Goal: Information Seeking & Learning: Learn about a topic

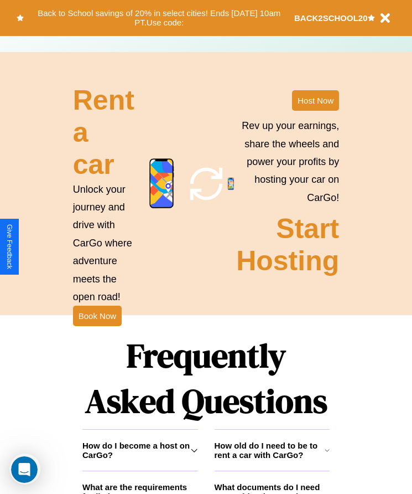
scroll to position [1444, 0]
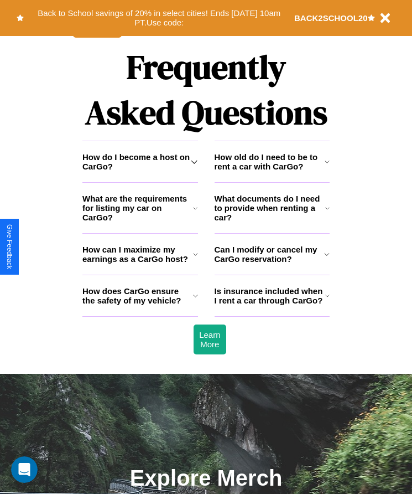
click at [327, 166] on icon at bounding box center [327, 161] width 5 height 9
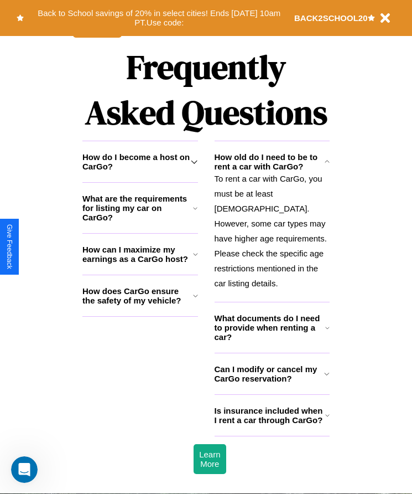
click at [195, 213] on icon at bounding box center [195, 208] width 4 height 9
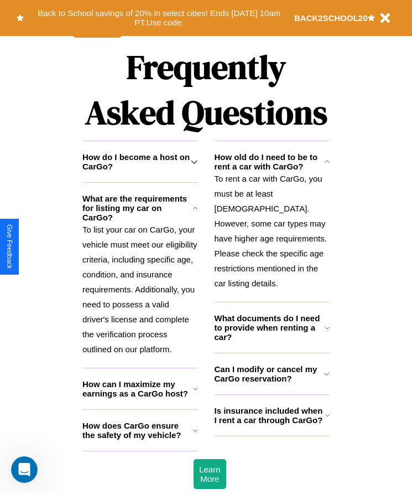
click at [272, 330] on h3 "What documents do I need to provide when renting a car?" at bounding box center [270, 327] width 111 height 28
click at [195, 213] on icon at bounding box center [195, 208] width 4 height 9
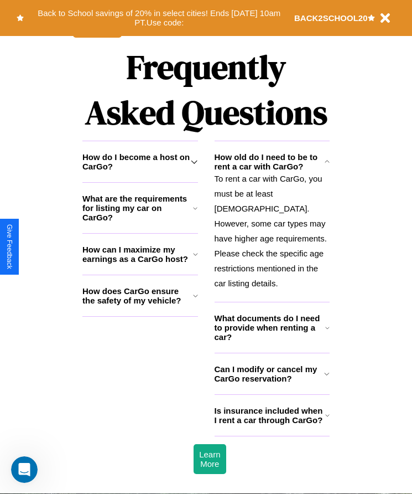
click at [272, 376] on h3 "Can I modify or cancel my CarGo reservation?" at bounding box center [270, 373] width 110 height 19
click at [140, 222] on h3 "What are the requirements for listing my car on CarGo?" at bounding box center [137, 208] width 111 height 28
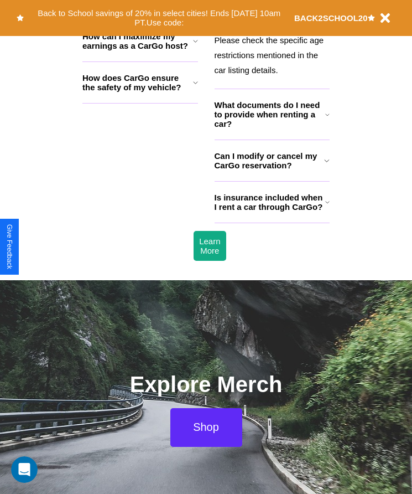
scroll to position [1520, 0]
